Goal: Information Seeking & Learning: Learn about a topic

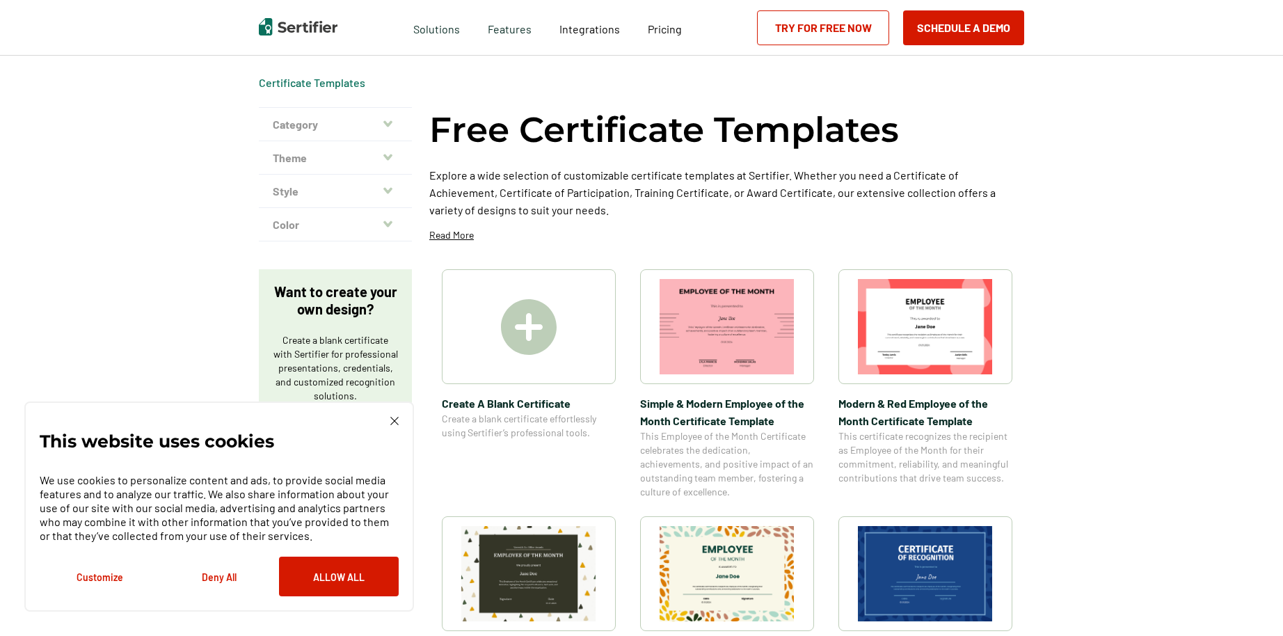
scroll to position [29, 0]
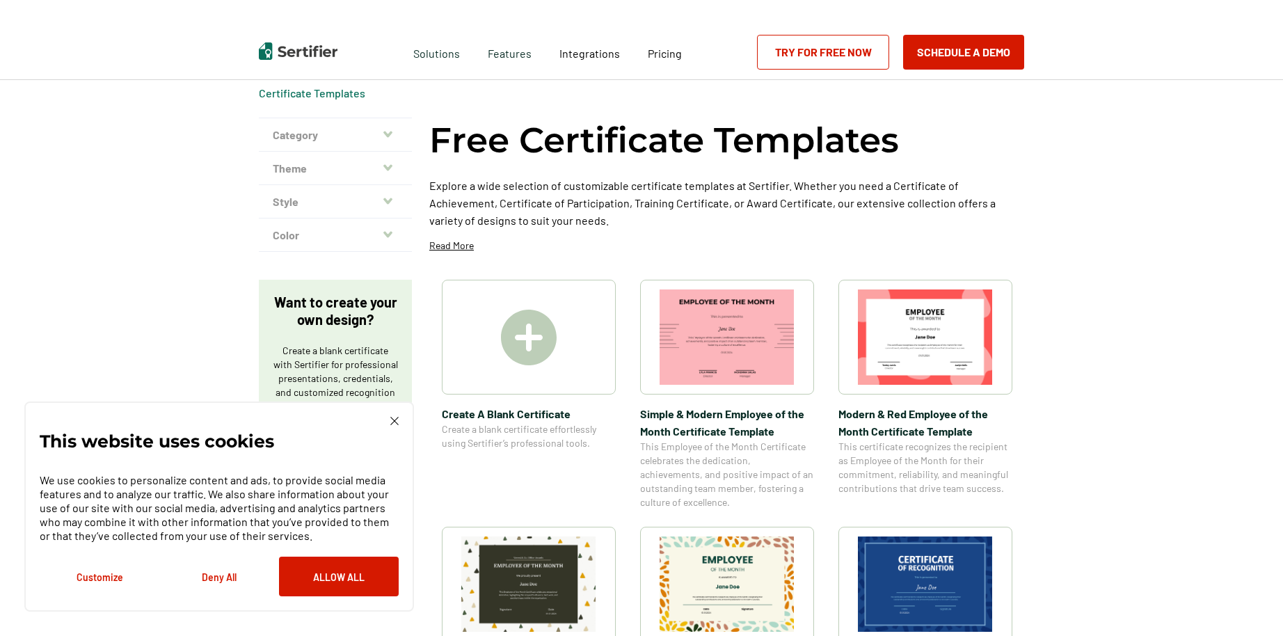
click at [343, 576] on button "Allow All" at bounding box center [339, 577] width 120 height 40
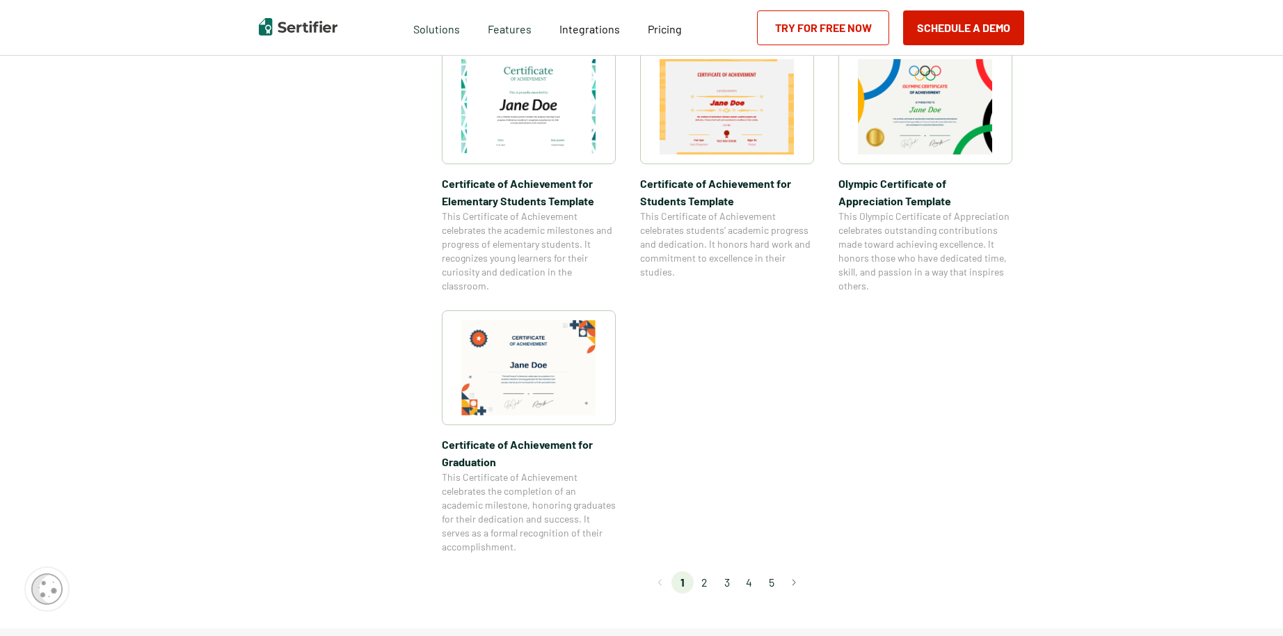
scroll to position [1263, 0]
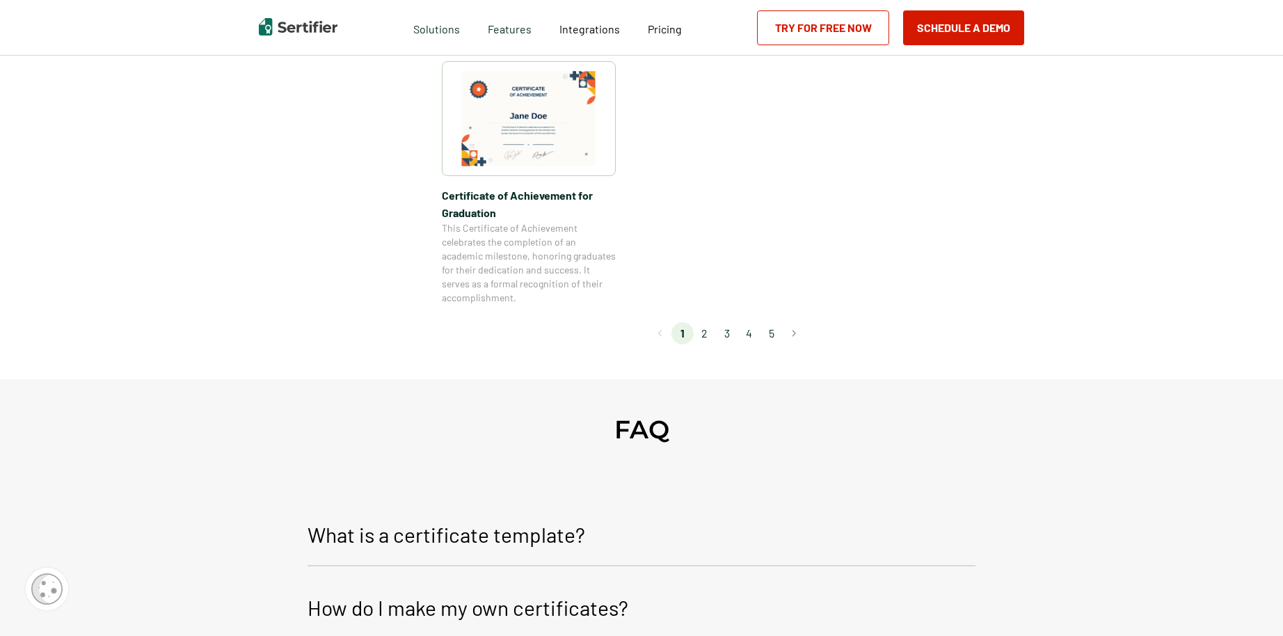
click at [706, 334] on li "2" at bounding box center [705, 333] width 22 height 22
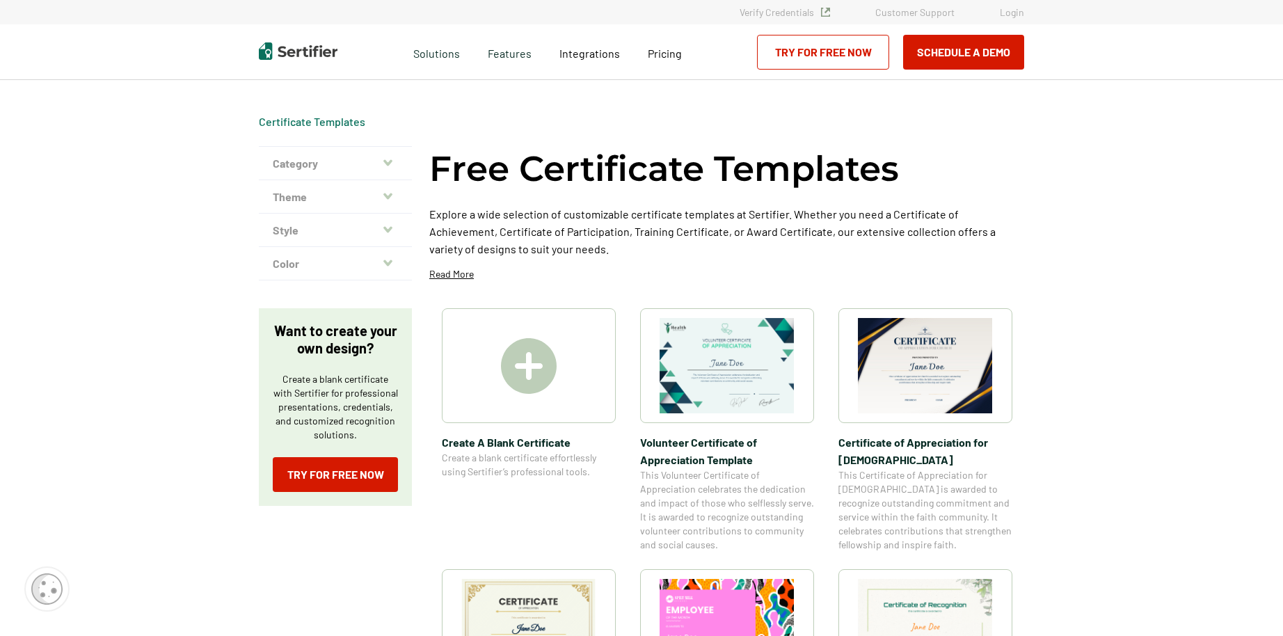
scroll to position [0, 2]
click at [386, 198] on icon "button" at bounding box center [388, 196] width 9 height 6
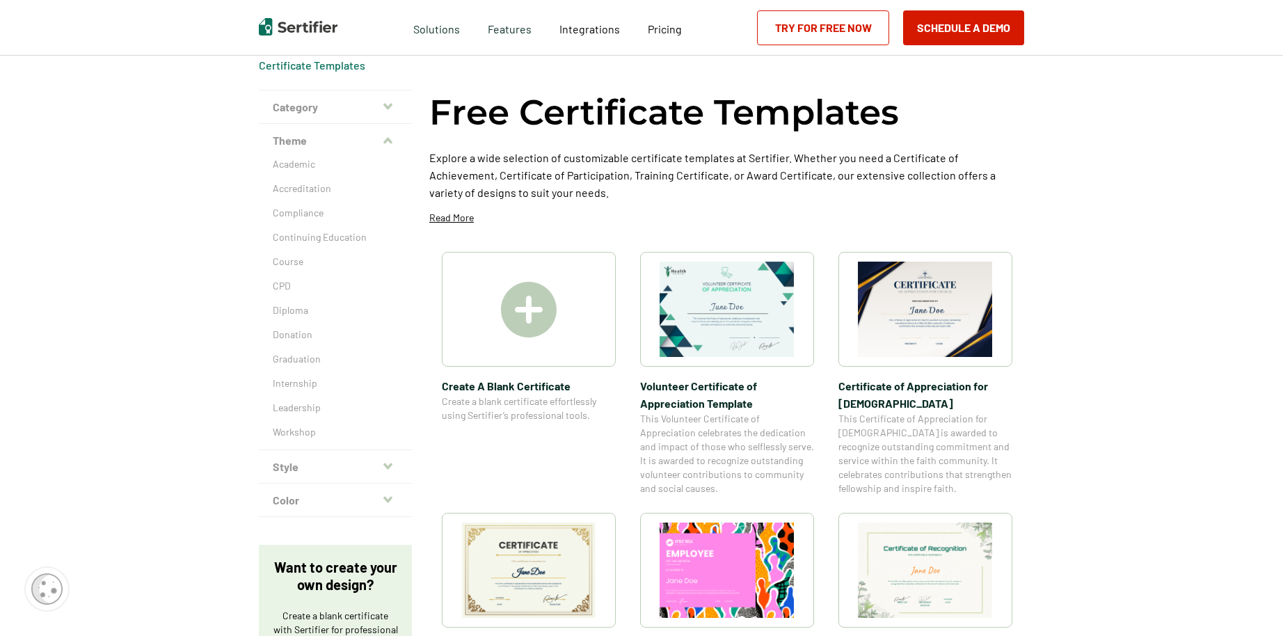
scroll to position [50, 5]
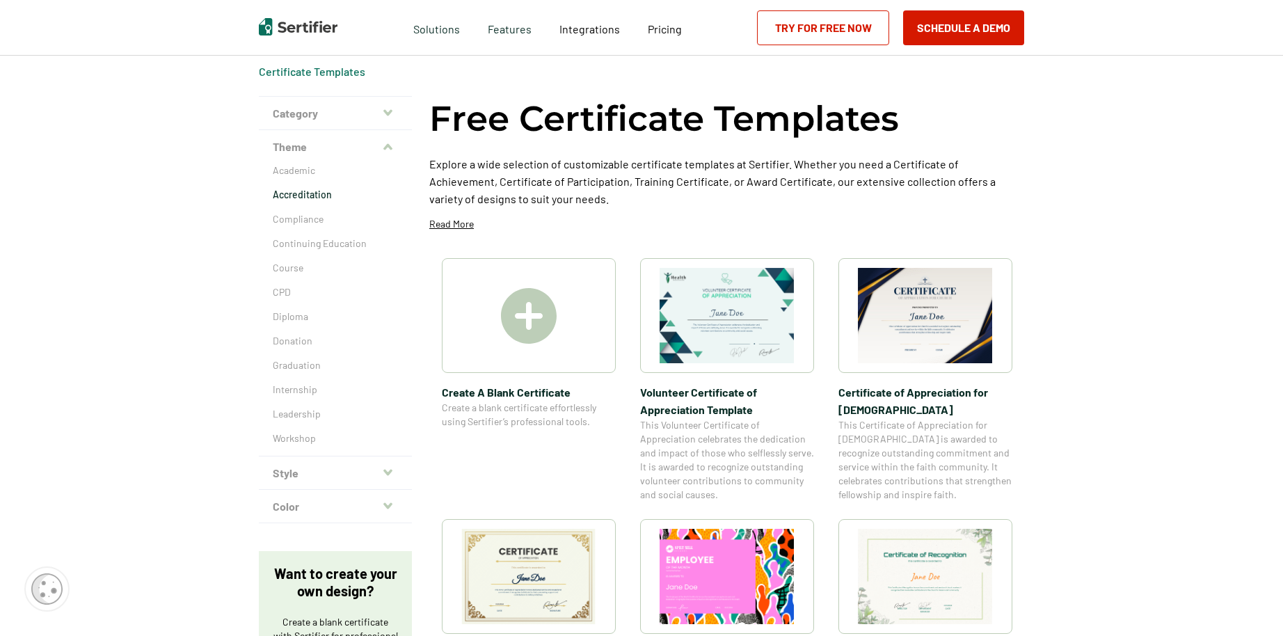
click at [315, 191] on p "Accreditation" at bounding box center [335, 195] width 125 height 14
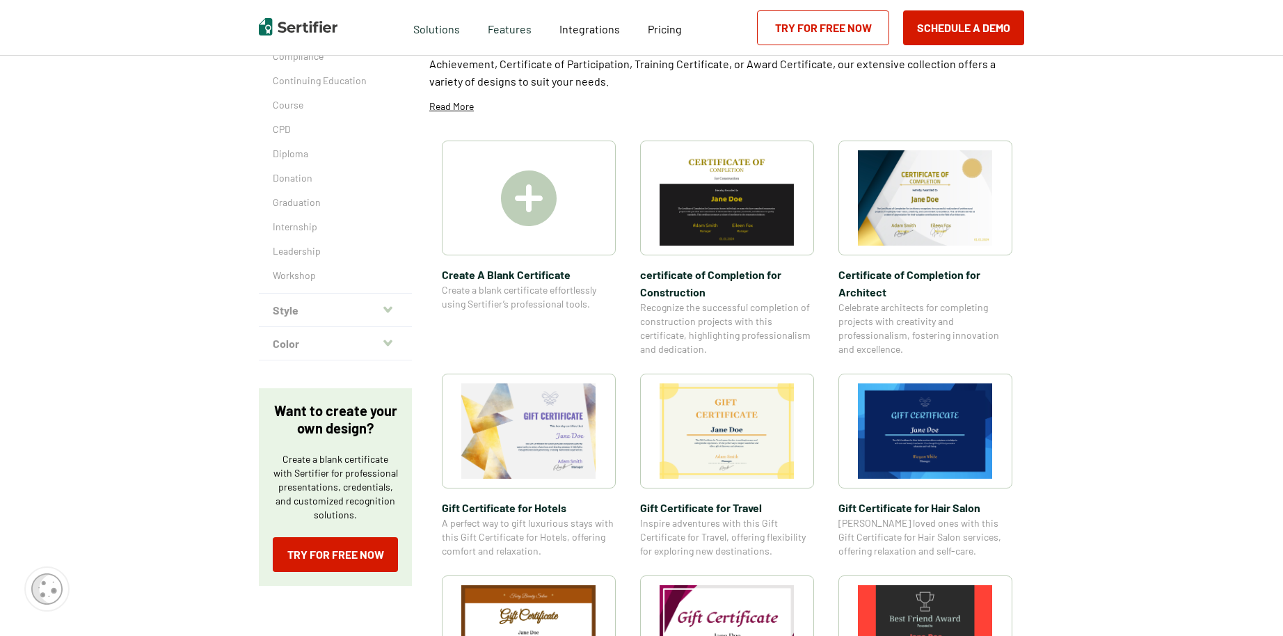
scroll to position [250, 0]
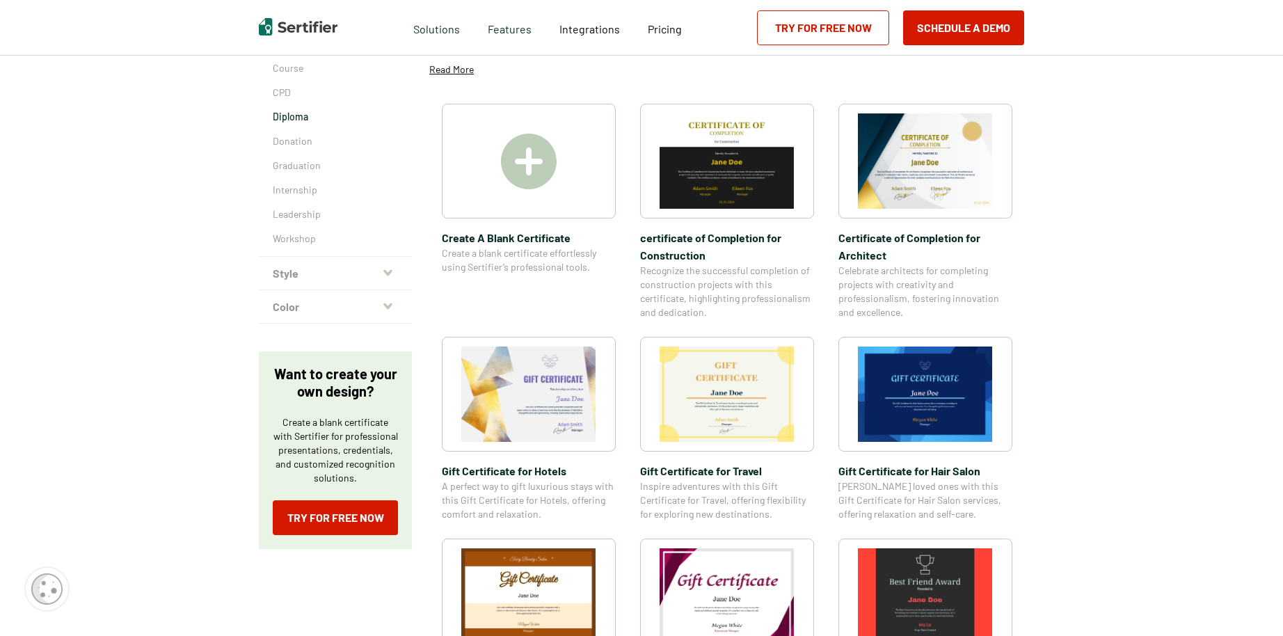
click at [288, 115] on p "Diploma" at bounding box center [335, 117] width 125 height 14
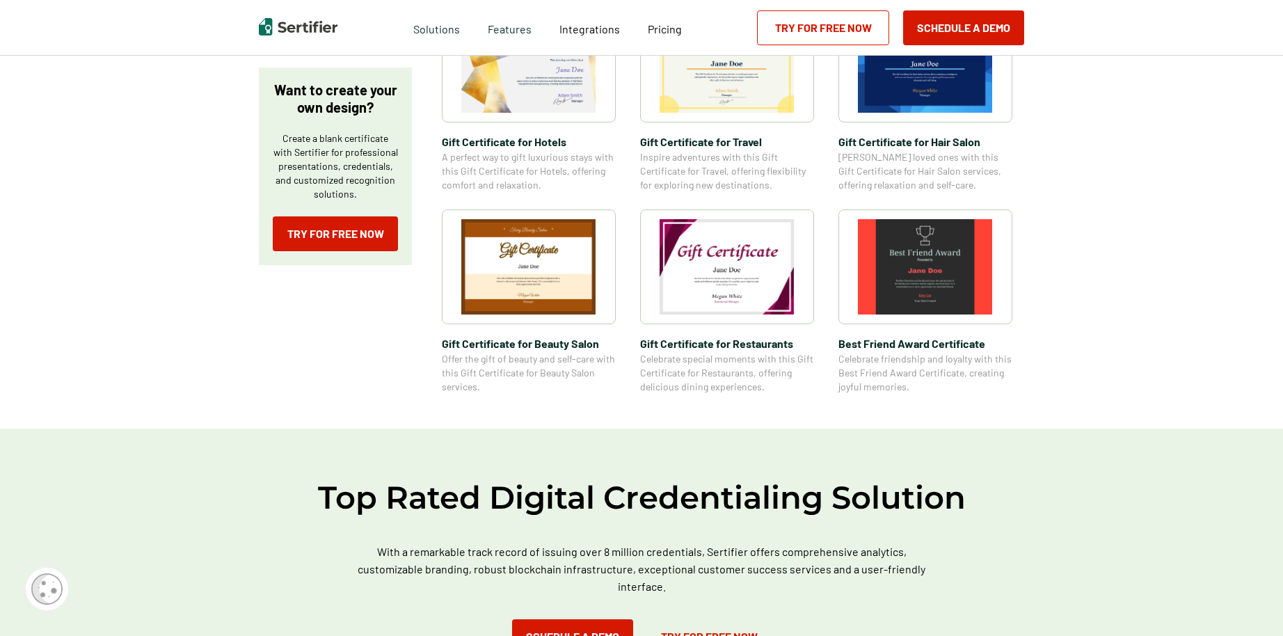
scroll to position [143, 0]
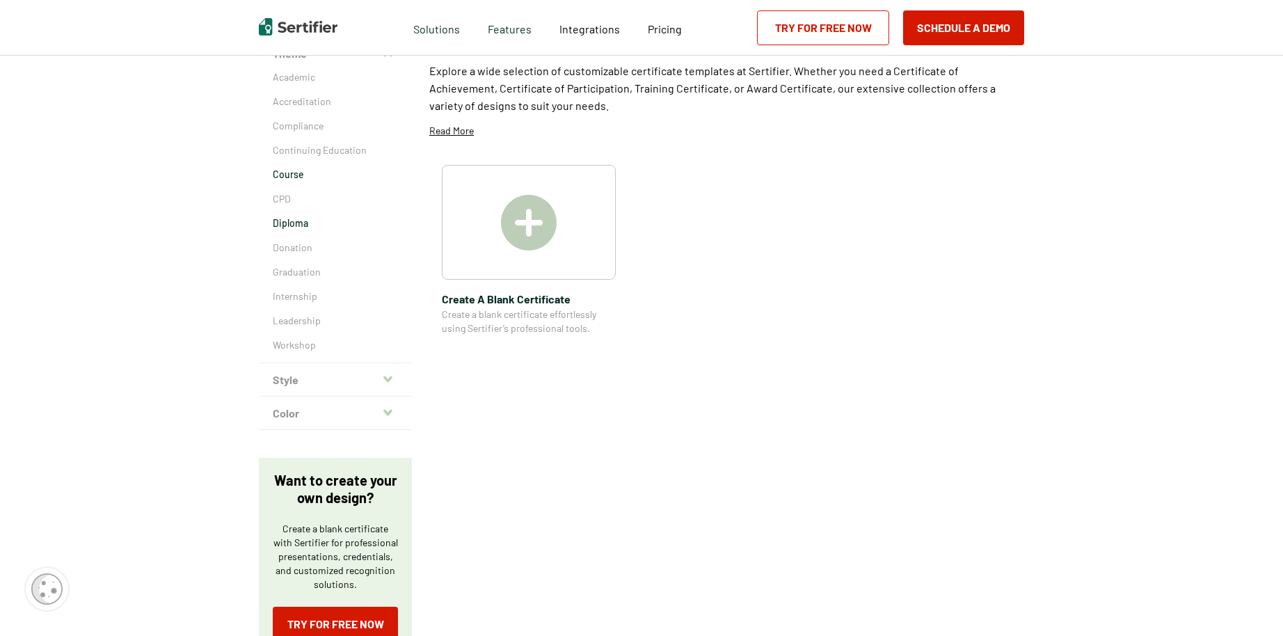
click at [290, 173] on p "Course" at bounding box center [335, 175] width 125 height 14
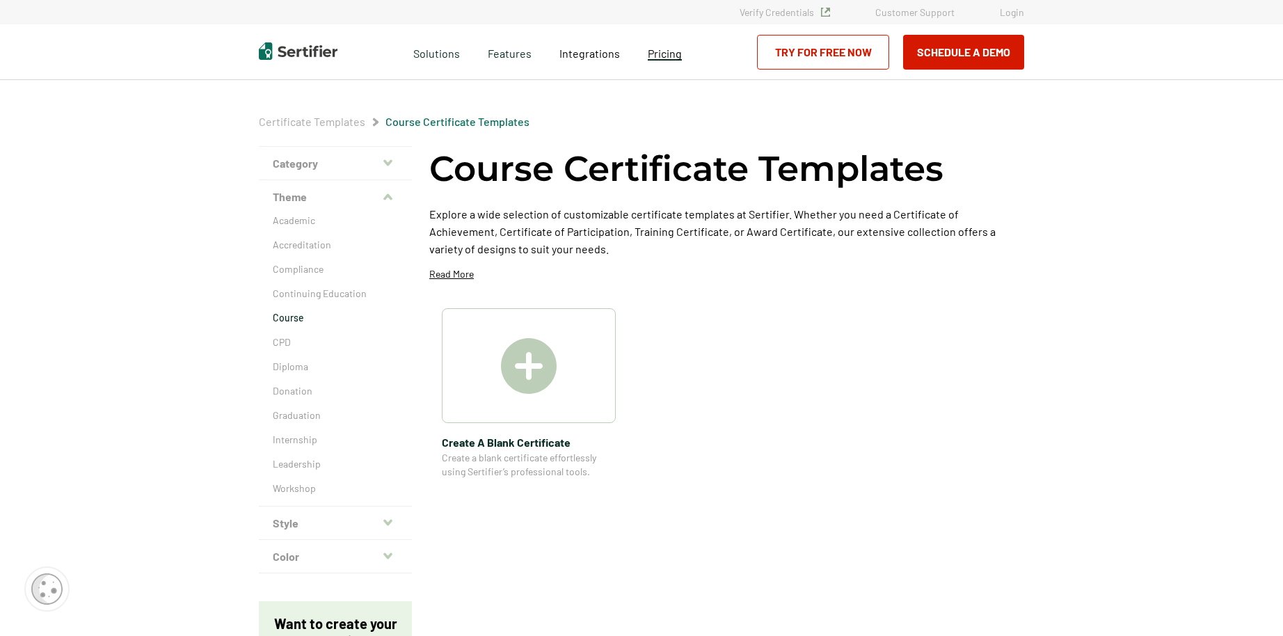
click at [659, 52] on span "Pricing" at bounding box center [665, 53] width 34 height 13
